Goal: Task Accomplishment & Management: Complete application form

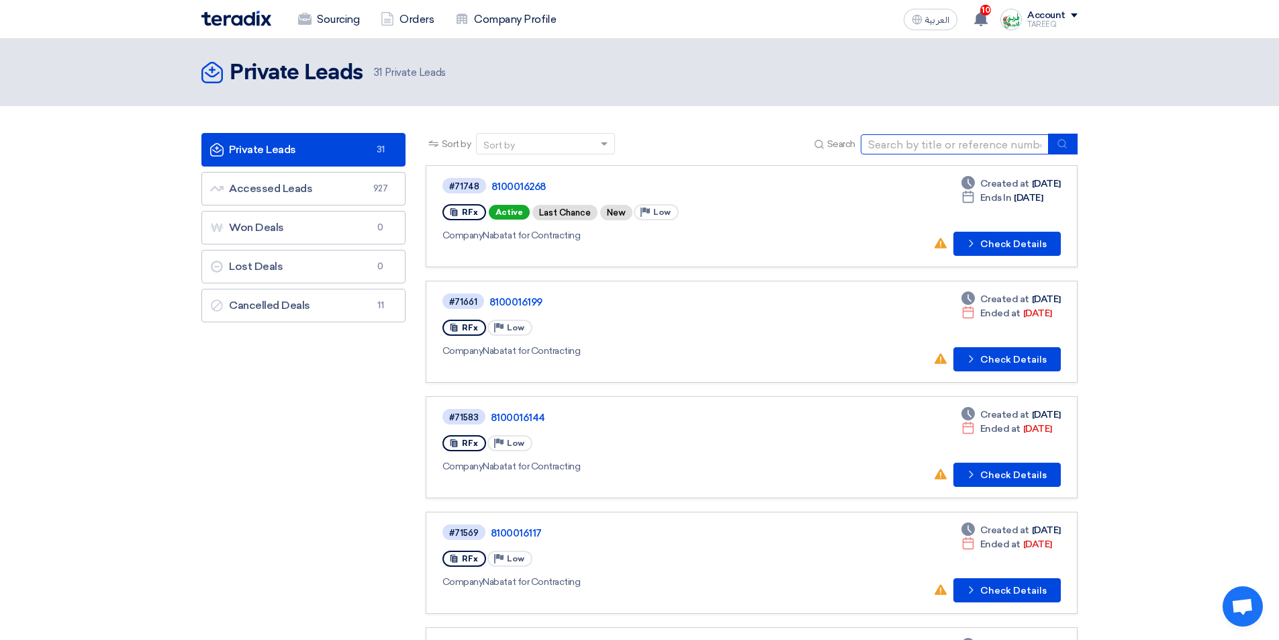
click at [921, 148] on input at bounding box center [955, 144] width 188 height 20
type input "16243"
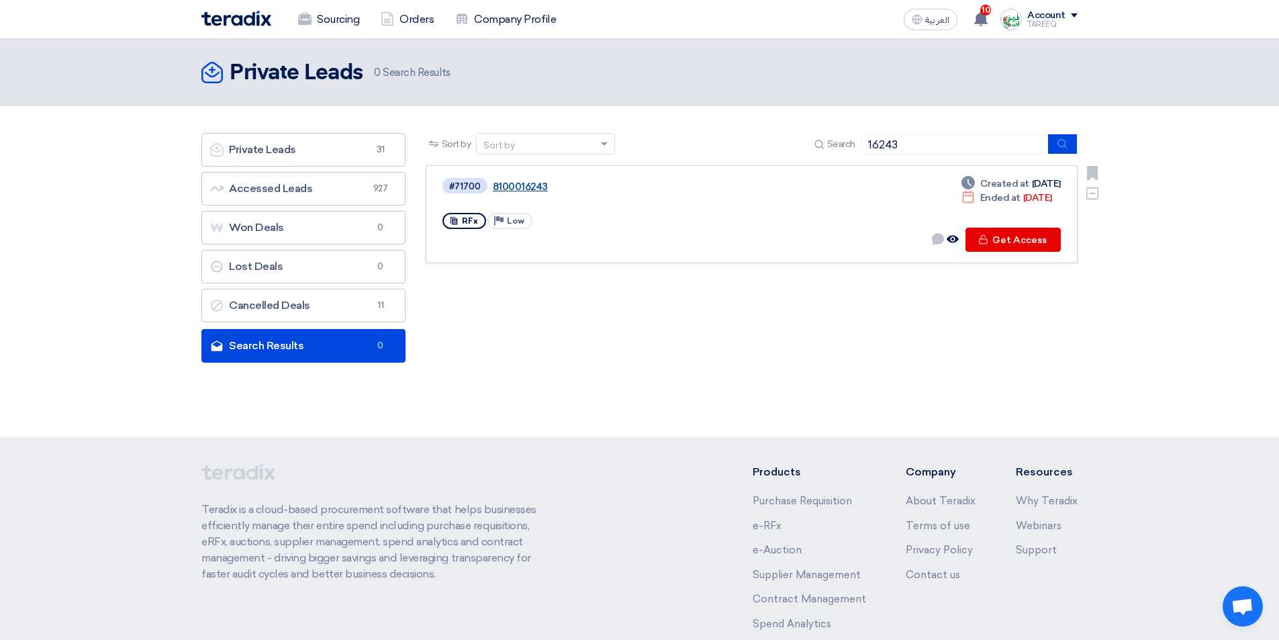
click at [515, 190] on link "8100016243" at bounding box center [661, 187] width 336 height 12
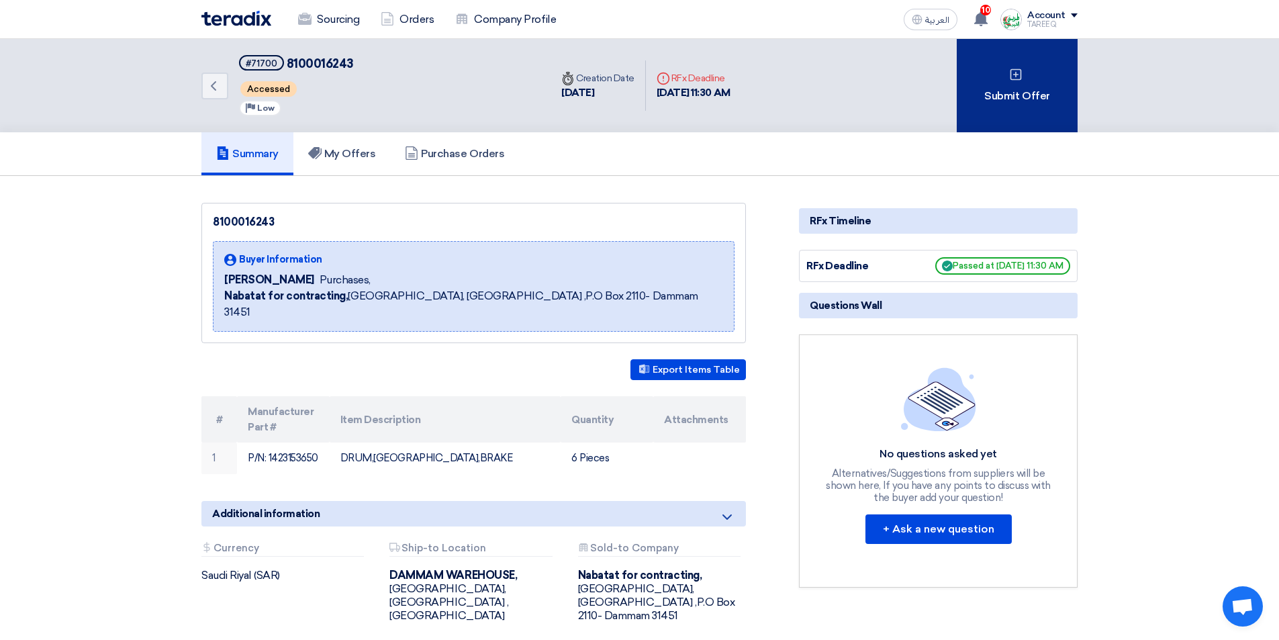
click at [1006, 110] on div "Submit Offer" at bounding box center [1017, 85] width 121 height 93
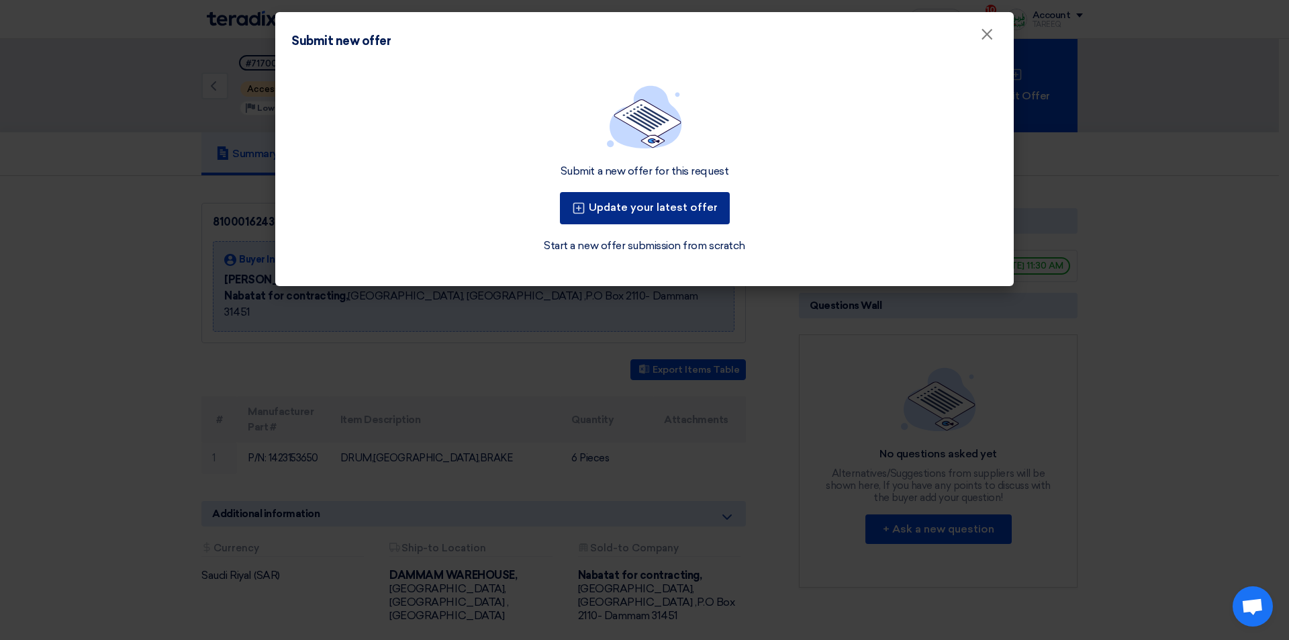
click at [693, 209] on button "Update your latest offer" at bounding box center [645, 208] width 170 height 32
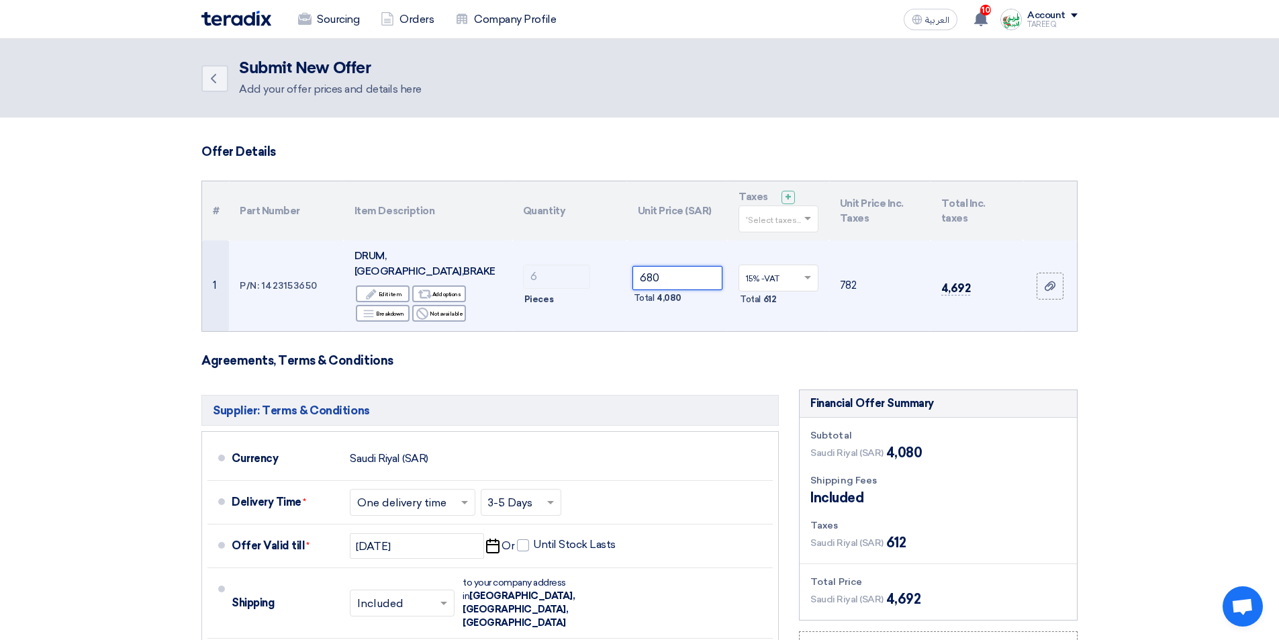
click at [700, 275] on input "680" at bounding box center [678, 278] width 91 height 24
drag, startPoint x: 700, startPoint y: 273, endPoint x: 593, endPoint y: 281, distance: 107.0
click at [593, 281] on tr "1 P/N: 1423153650 DRUM,[GEOGRAPHIC_DATA],[GEOGRAPHIC_DATA] Edit Edit item Alter…" at bounding box center [639, 285] width 875 height 91
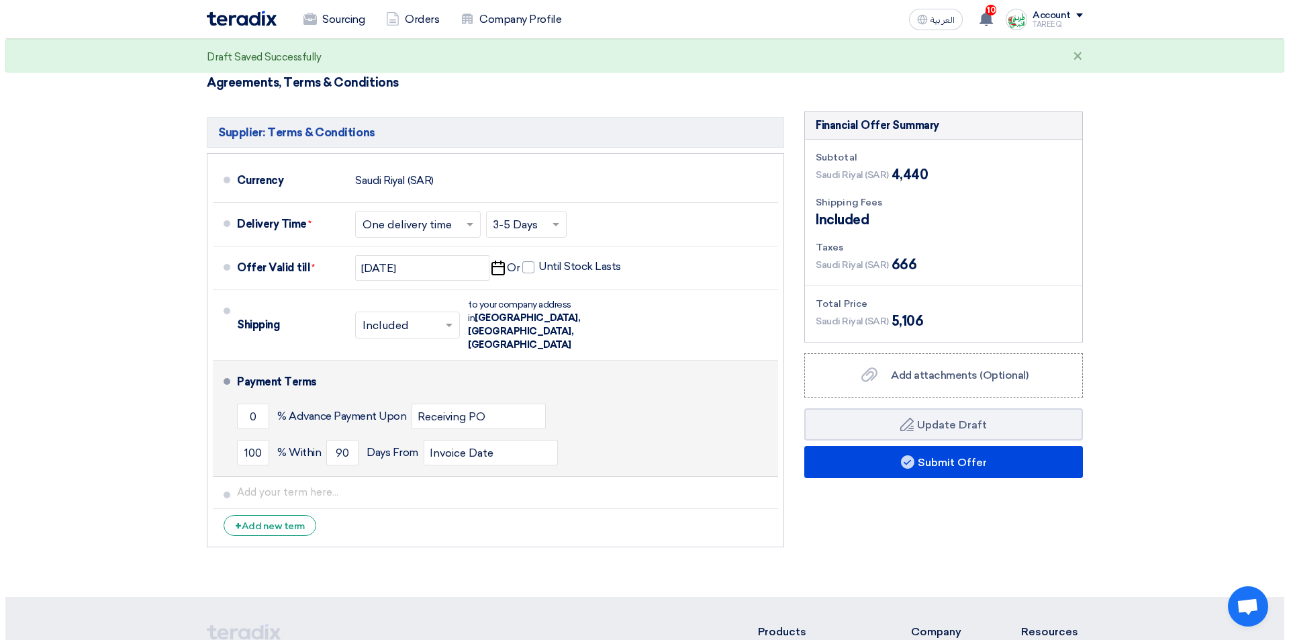
scroll to position [336, 0]
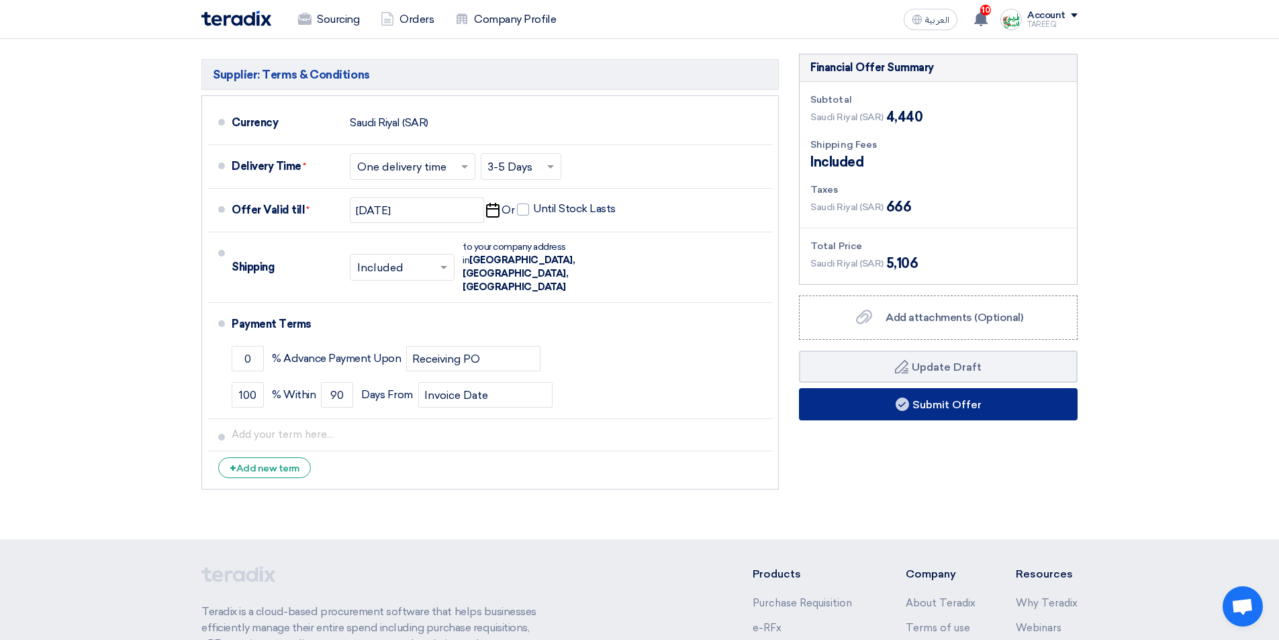
type input "740"
click at [864, 389] on button "Submit Offer" at bounding box center [938, 404] width 279 height 32
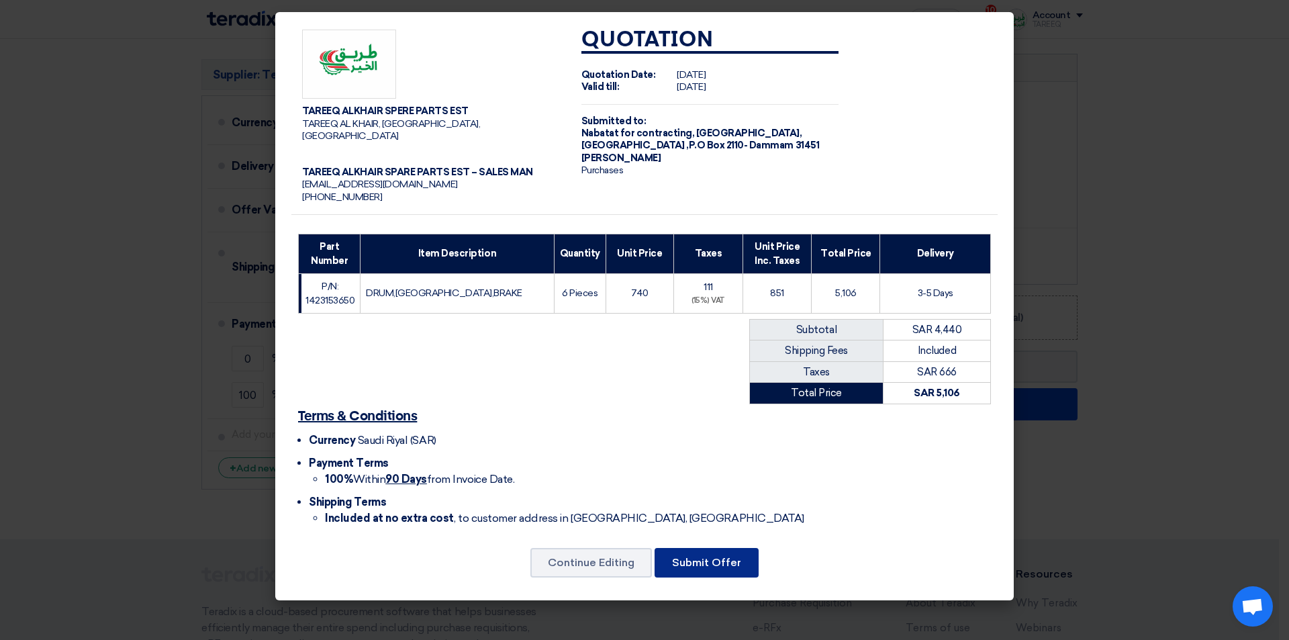
click at [723, 560] on button "Submit Offer" at bounding box center [707, 563] width 104 height 30
